Goal: Information Seeking & Learning: Find specific fact

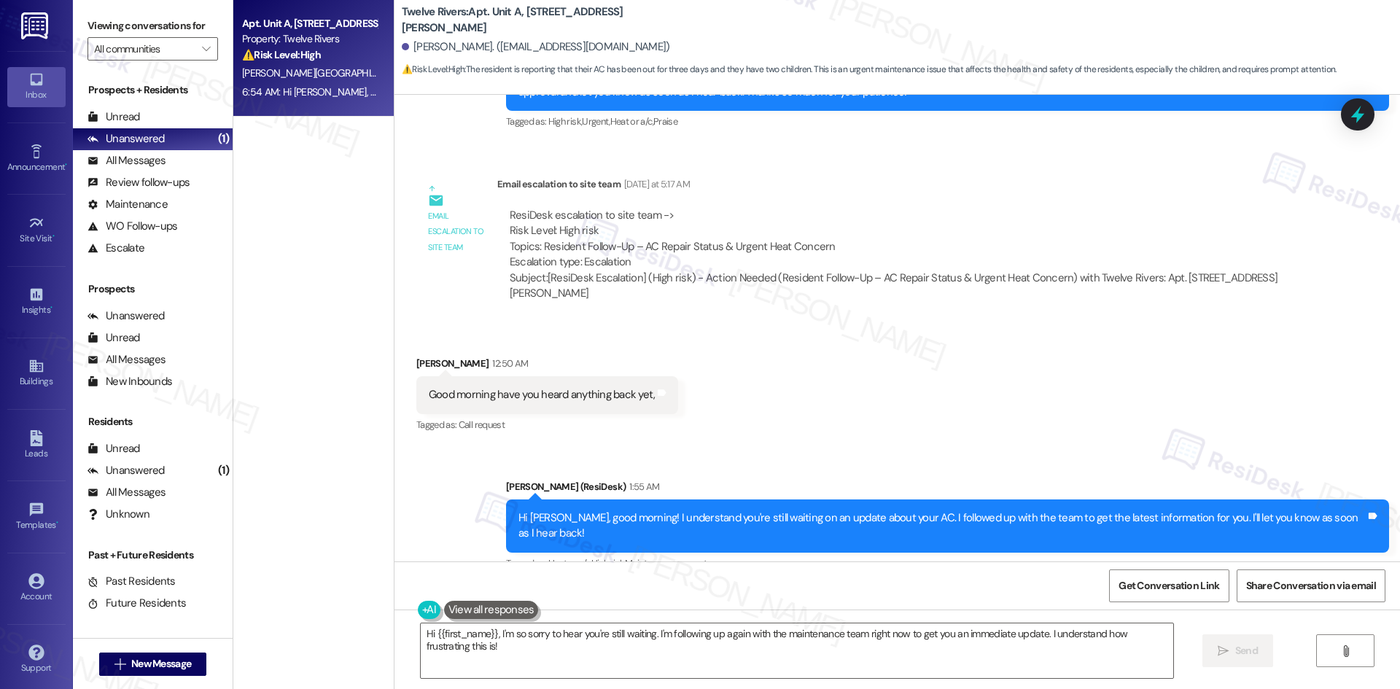
scroll to position [3873, 0]
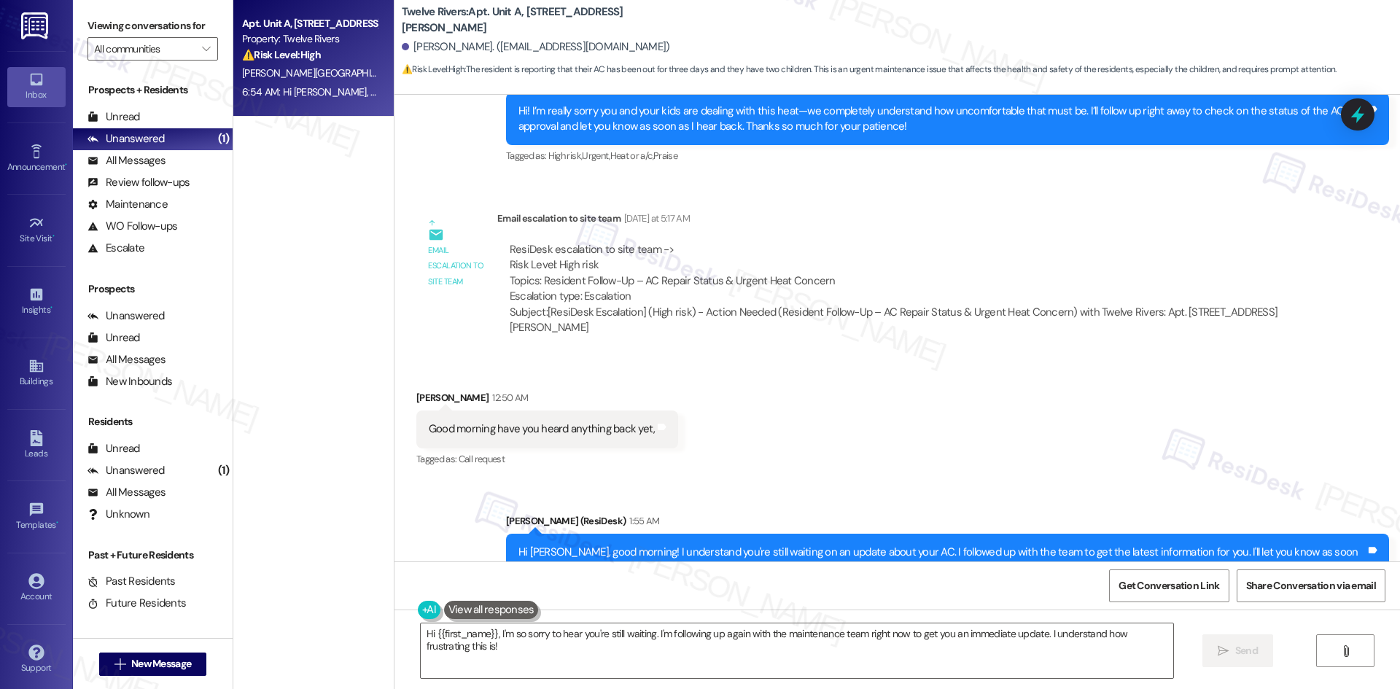
click at [538, 279] on div "ResiDesk escalation to site team -> Risk Level: High risk Topics: Resident Foll…" at bounding box center [898, 273] width 777 height 63
drag, startPoint x: 538, startPoint y: 279, endPoint x: 794, endPoint y: 279, distance: 256.0
click at [794, 279] on div "ResiDesk escalation to site team -> Risk Level: High risk Topics: Resident Foll…" at bounding box center [898, 273] width 777 height 63
copy div "Resident Follow-Up – AC Repair Status & Urgent Heat Concern"
drag, startPoint x: 461, startPoint y: 18, endPoint x: 623, endPoint y: 18, distance: 161.9
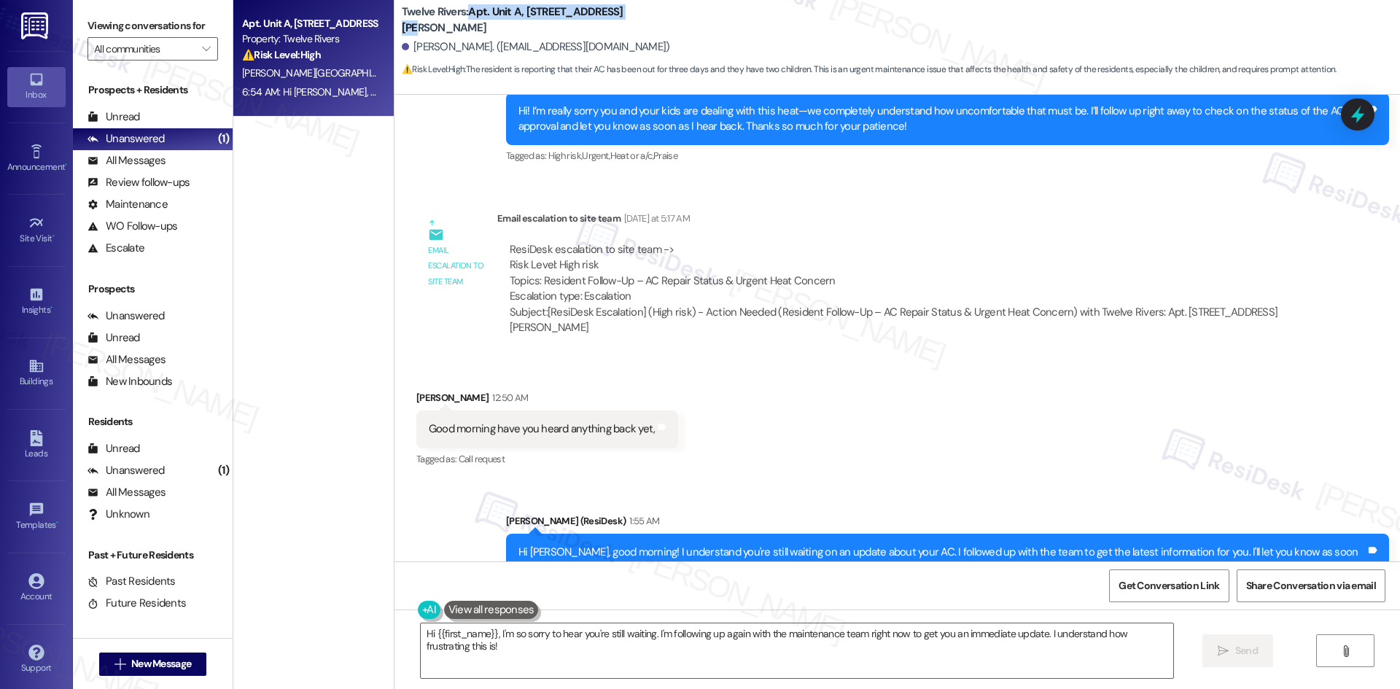
click at [623, 18] on div "Twelve Rivers: Apt. Unit A, [STREET_ADDRESS][PERSON_NAME]" at bounding box center [548, 20] width 292 height 18
copy b "Apt. Unit A, [STREET_ADDRESS][PERSON_NAME]"
click at [508, 20] on b "Twelve Rivers: Apt. Unit A, [STREET_ADDRESS][PERSON_NAME]" at bounding box center [548, 19] width 292 height 31
click at [467, 18] on b "Twelve Rivers: Apt. Unit A, [STREET_ADDRESS][PERSON_NAME]" at bounding box center [548, 19] width 292 height 31
drag, startPoint x: 467, startPoint y: 18, endPoint x: 530, endPoint y: 17, distance: 62.7
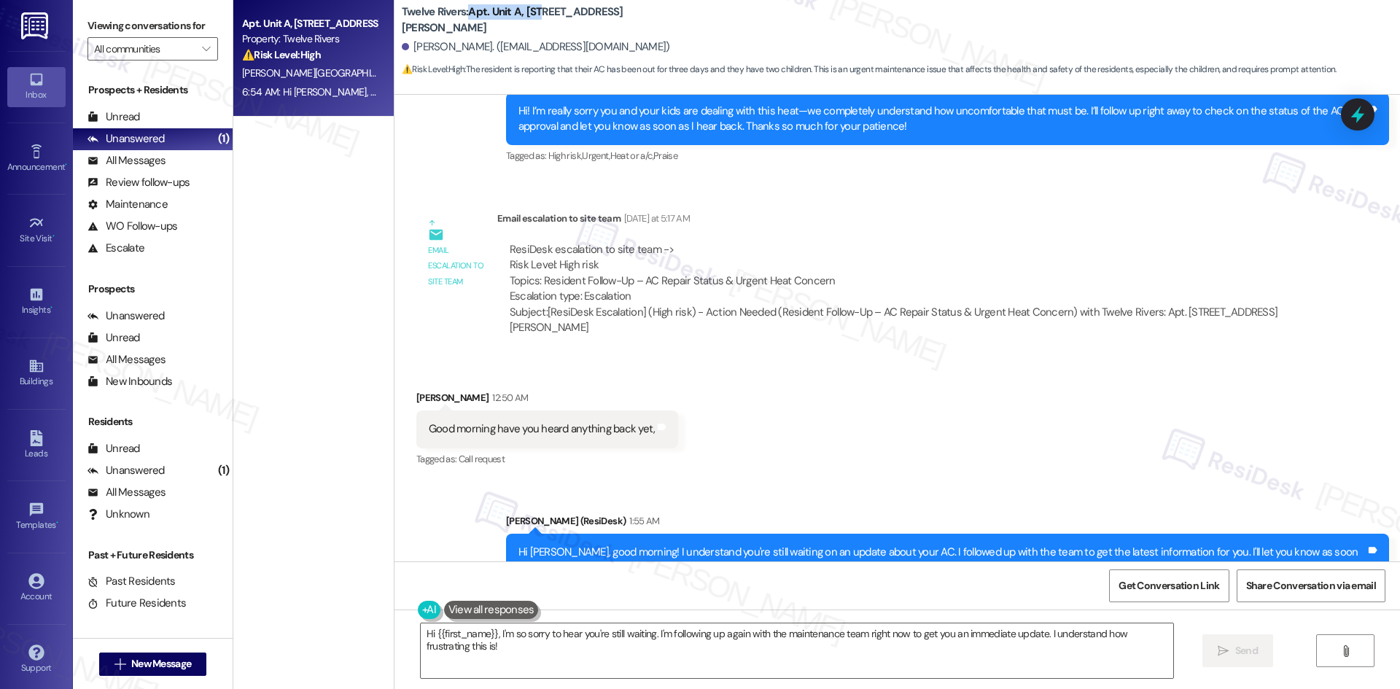
click at [530, 17] on b "Twelve Rivers: Apt. Unit A, [STREET_ADDRESS][PERSON_NAME]" at bounding box center [548, 19] width 292 height 31
copy b "Apt. Unit A, 838"
